Goal: Information Seeking & Learning: Check status

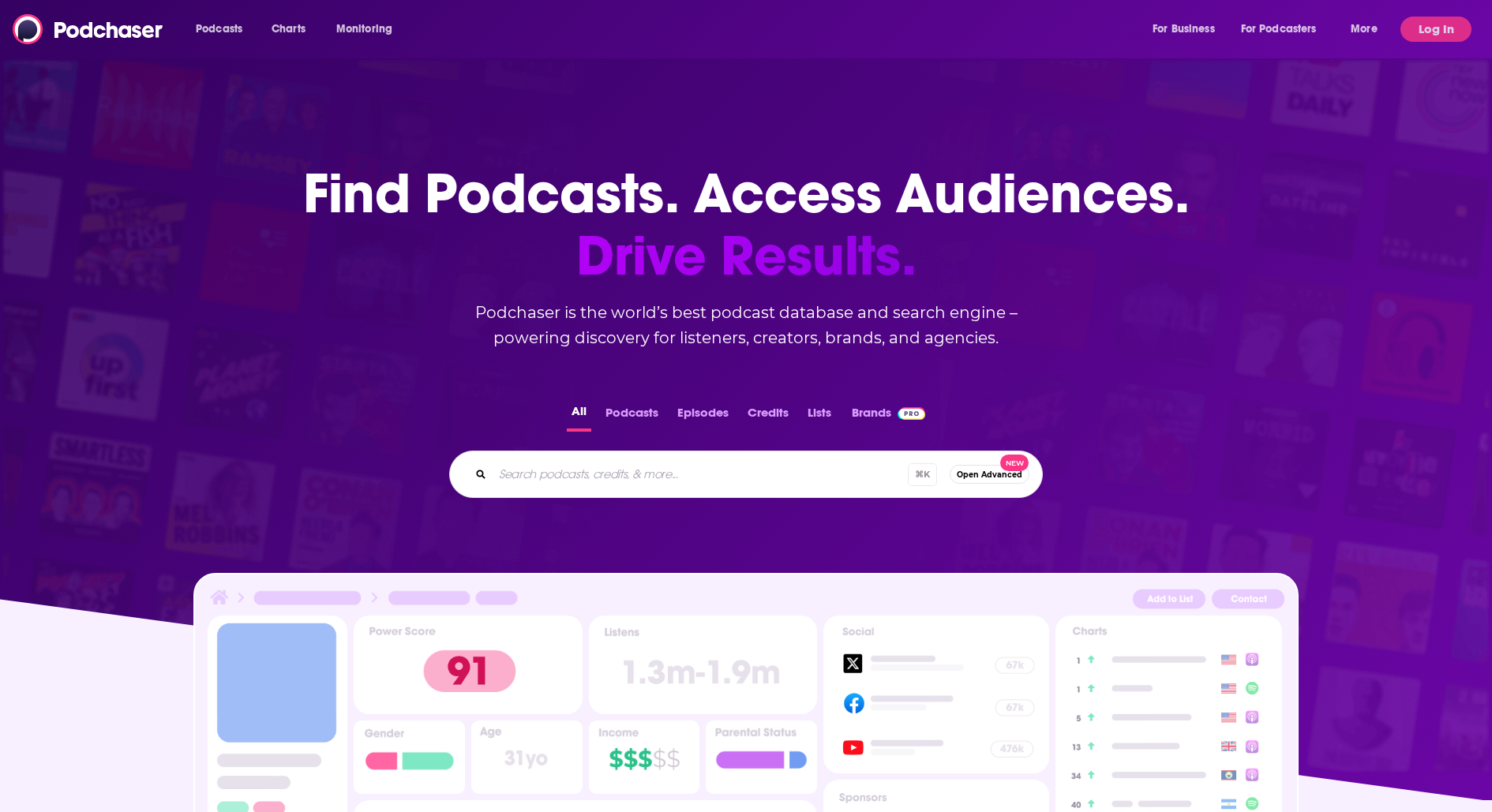
click at [534, 473] on input "Search podcasts, credits, & more..." at bounding box center [700, 473] width 415 height 25
paste input "59k-87k monthly listners"
type input "History Shorts"
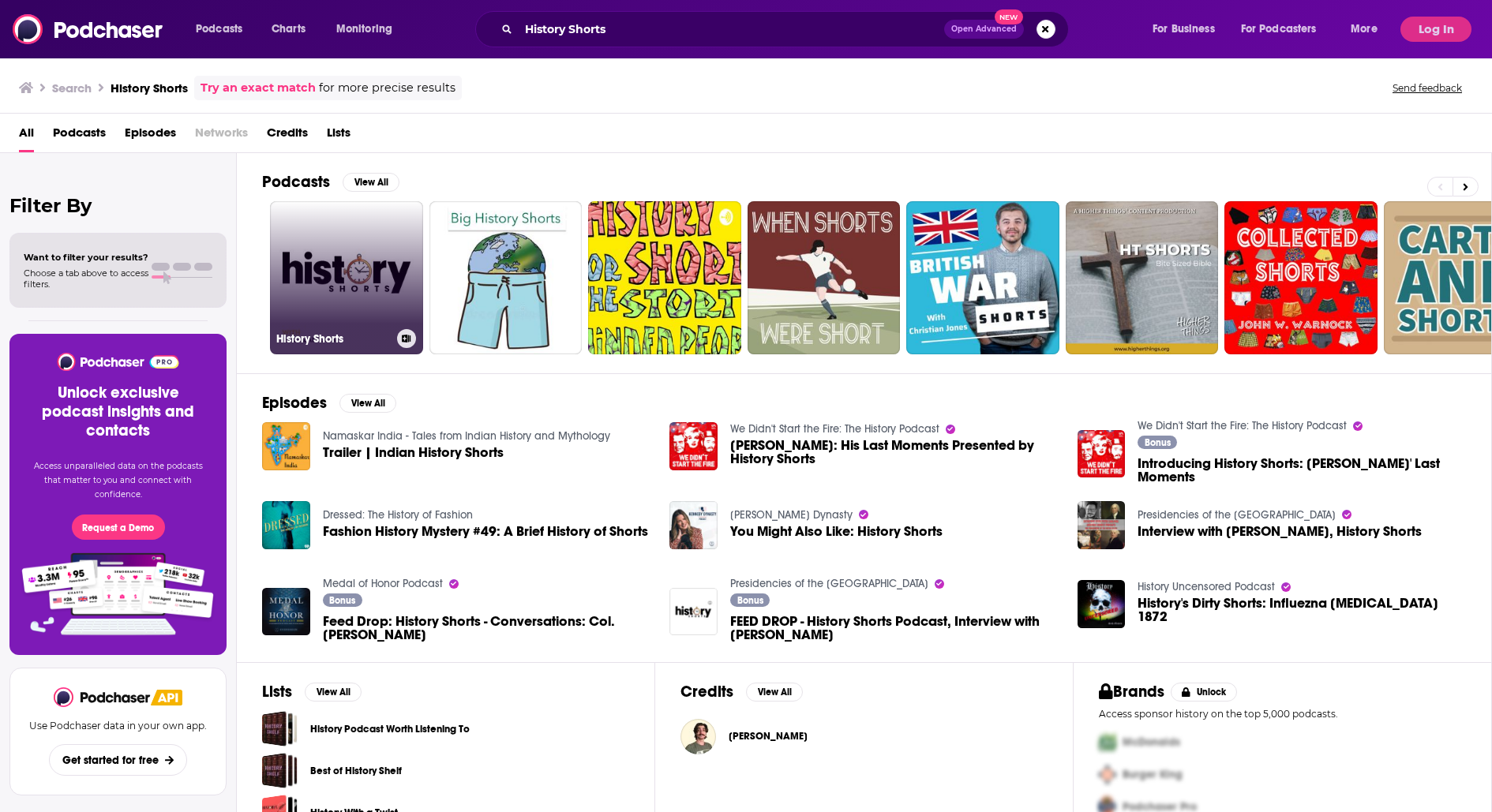
click at [364, 250] on link "History Shorts" at bounding box center [346, 278] width 153 height 153
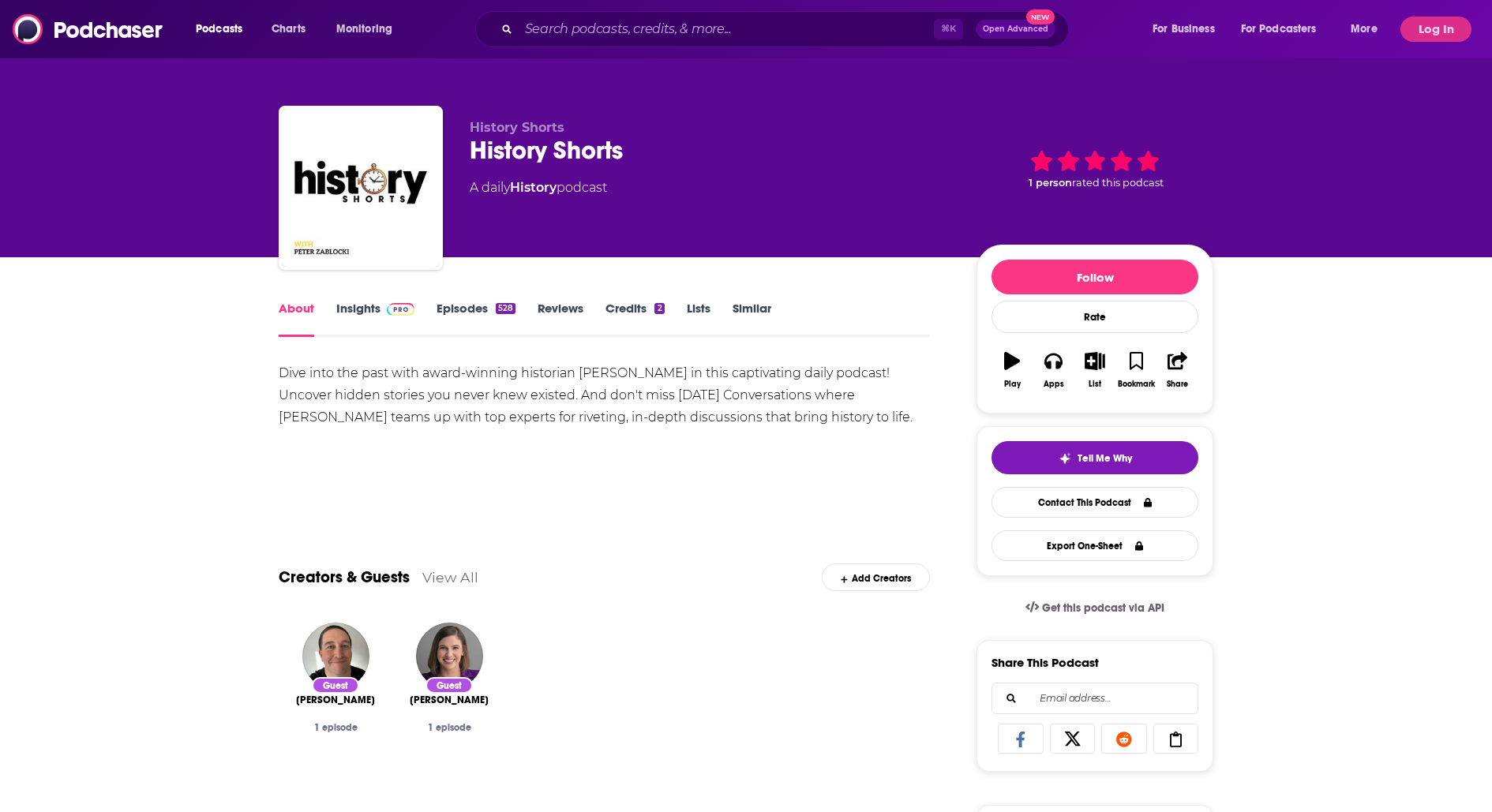
click at [374, 312] on link "Insights" at bounding box center [375, 318] width 78 height 36
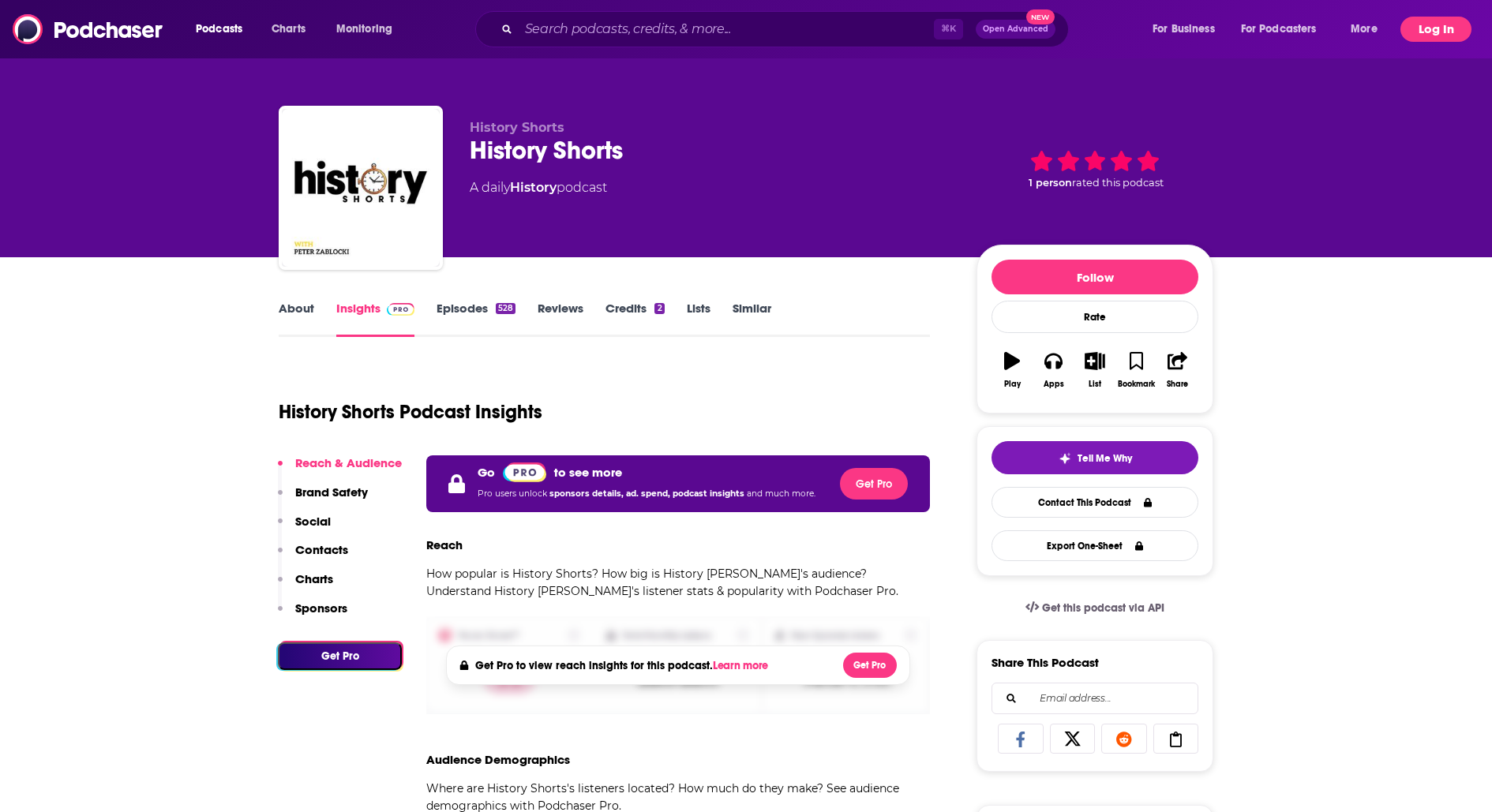
click at [1427, 28] on button "Log In" at bounding box center [1435, 29] width 71 height 25
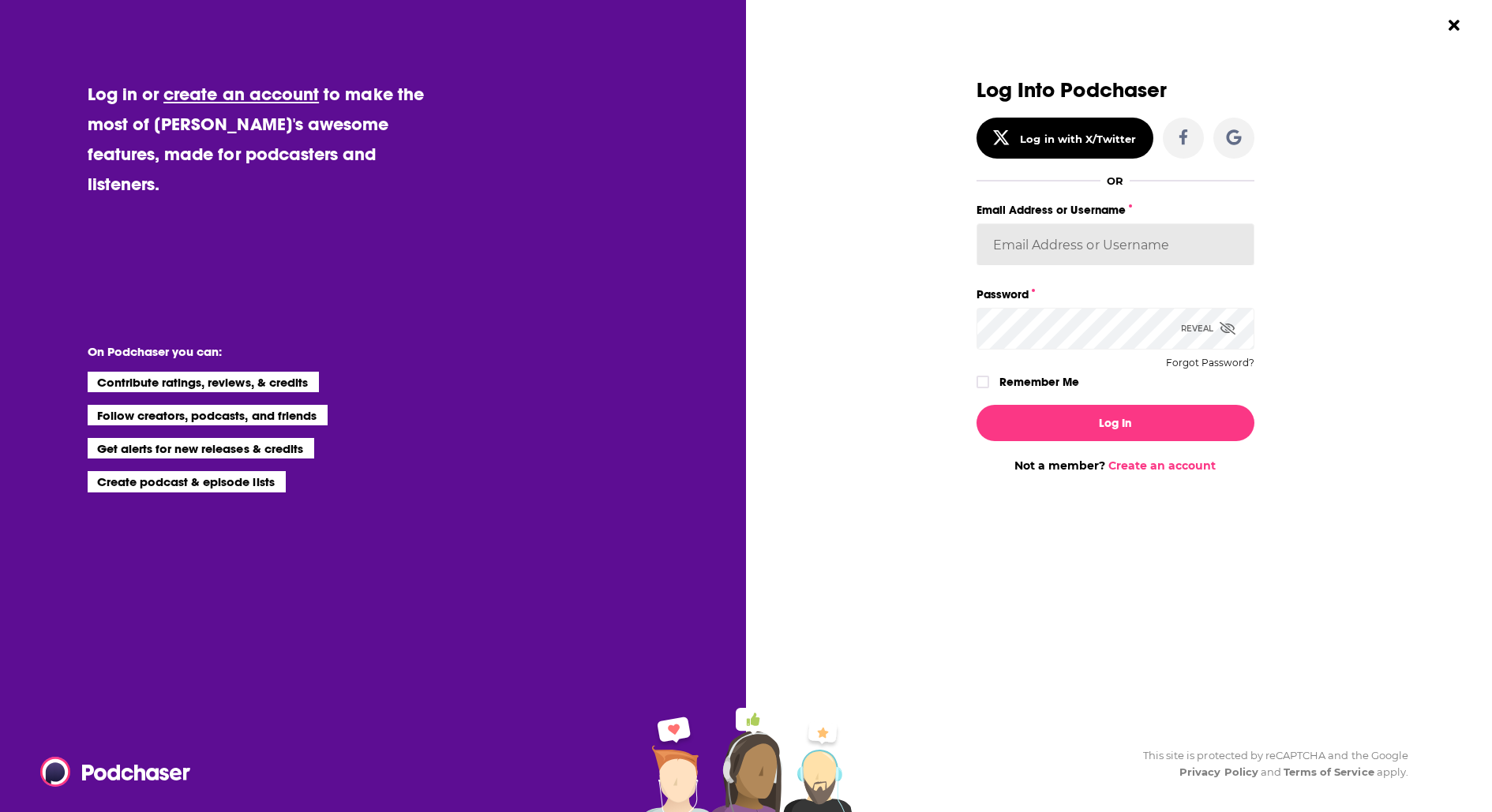
click at [1062, 259] on input "Email Address or Username" at bounding box center [1115, 244] width 278 height 42
paste input "[PERSON_NAME][EMAIL_ADDRESS][DOMAIN_NAME]"
paste input "PPRPodChaser2023!!"
type input "[PERSON_NAME][EMAIL_ADDRESS][DOMAIN_NAME]"
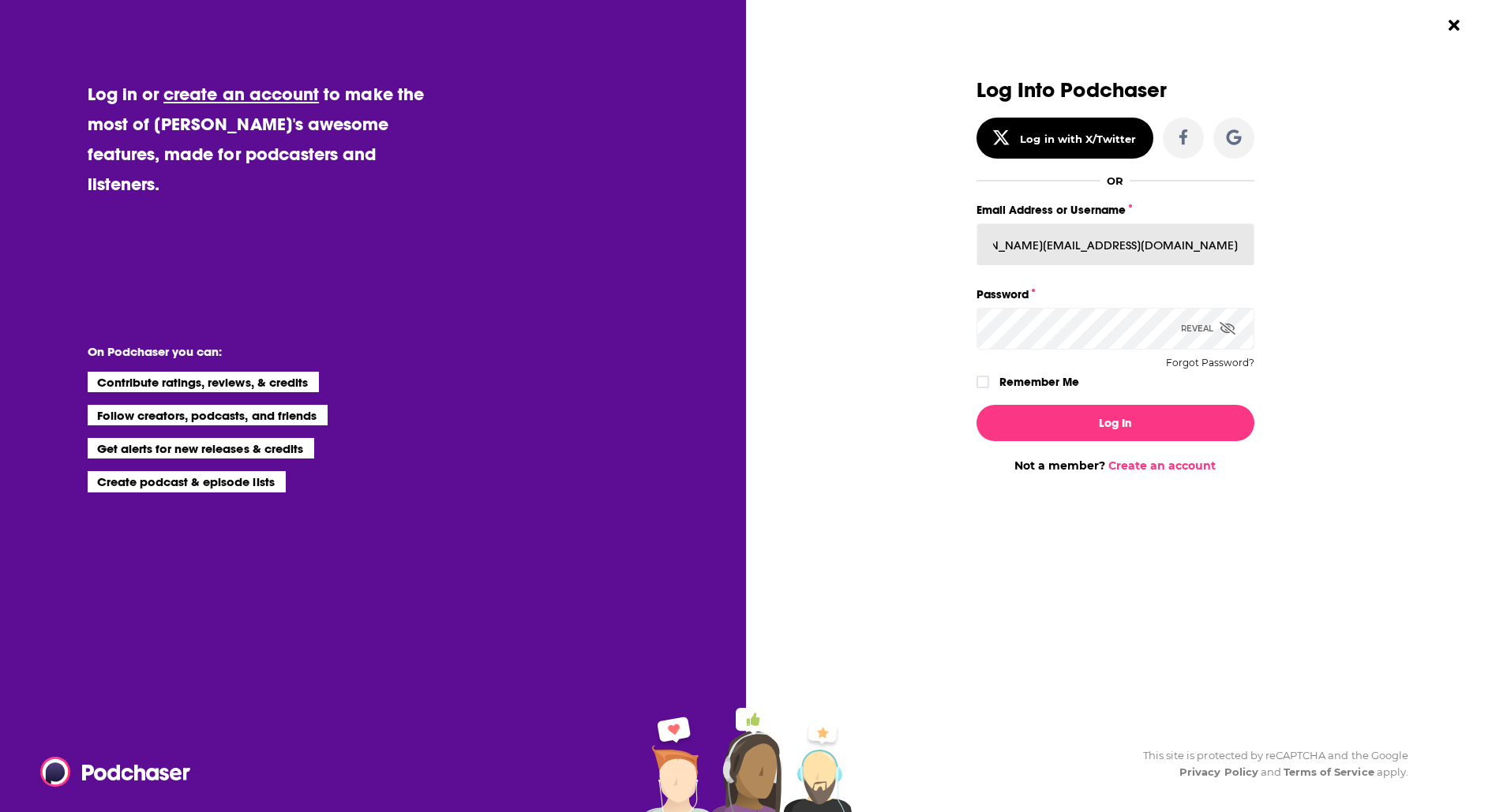
scroll to position [0, 0]
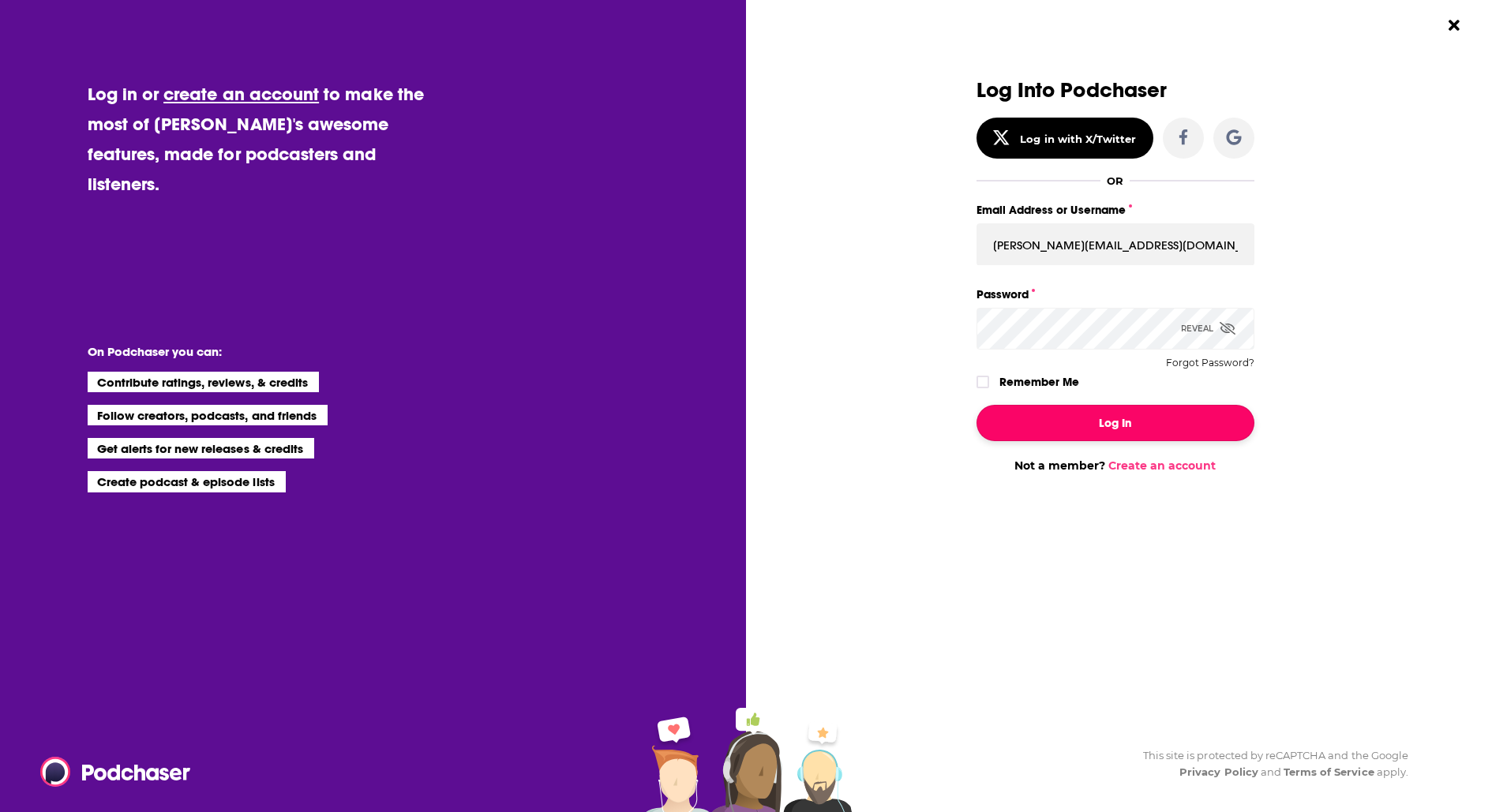
click at [1068, 408] on button "Log In" at bounding box center [1115, 423] width 278 height 36
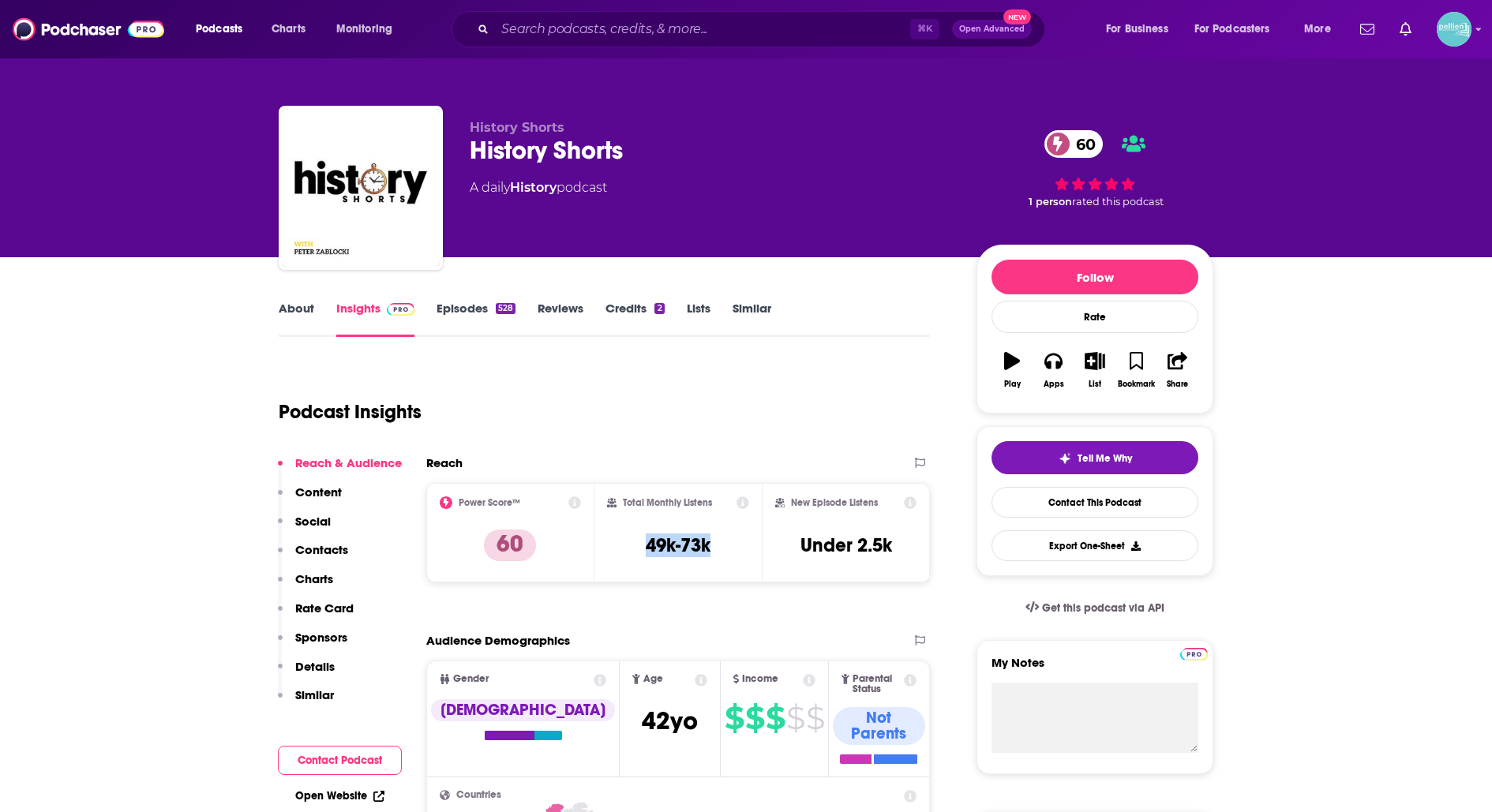
drag, startPoint x: 712, startPoint y: 538, endPoint x: 641, endPoint y: 539, distance: 71.0
click at [641, 539] on div "Total Monthly Listens 49k-73k" at bounding box center [678, 532] width 143 height 73
copy h3 "49k-73k"
